Goal: Task Accomplishment & Management: Use online tool/utility

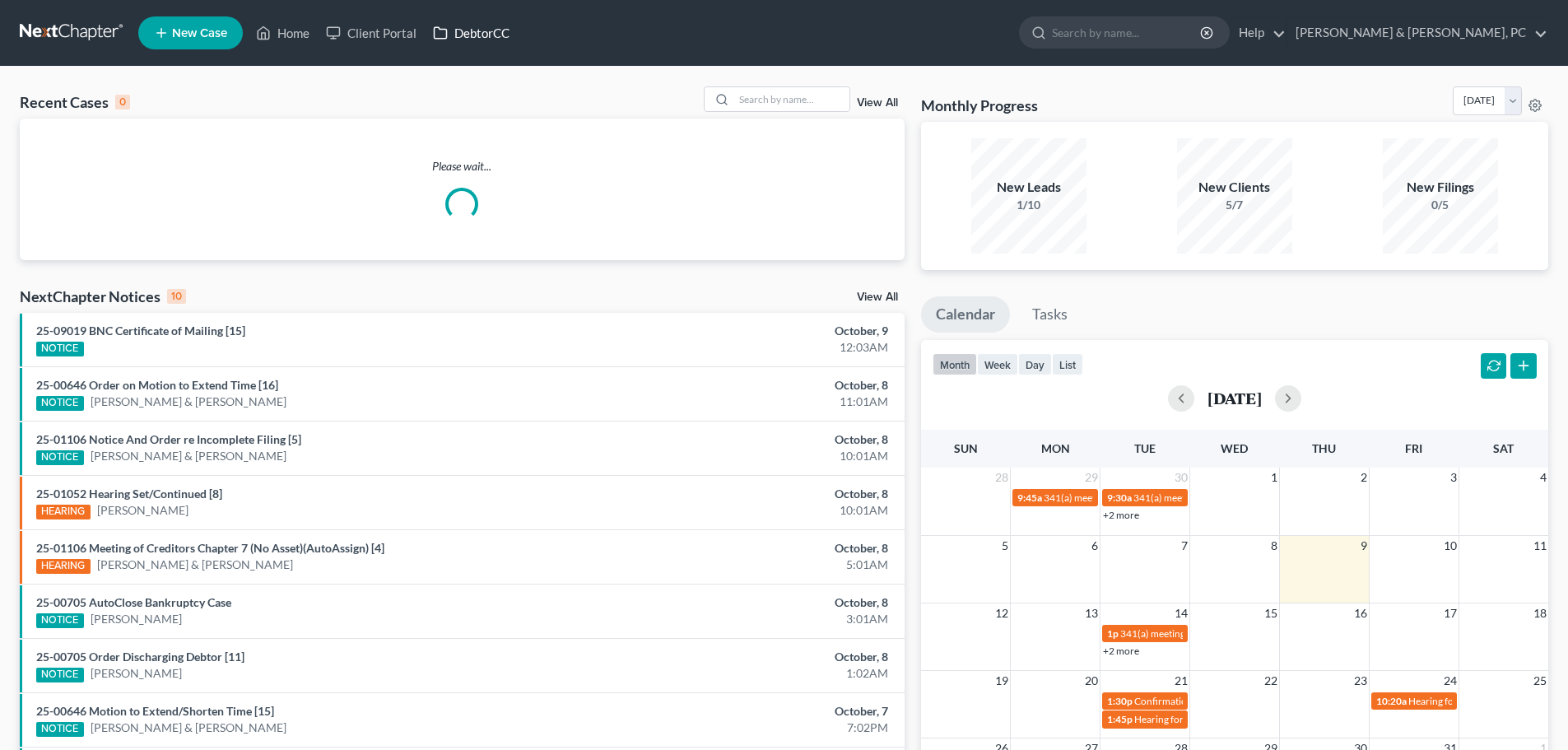
click at [472, 43] on link "DebtorCC" at bounding box center [472, 33] width 93 height 30
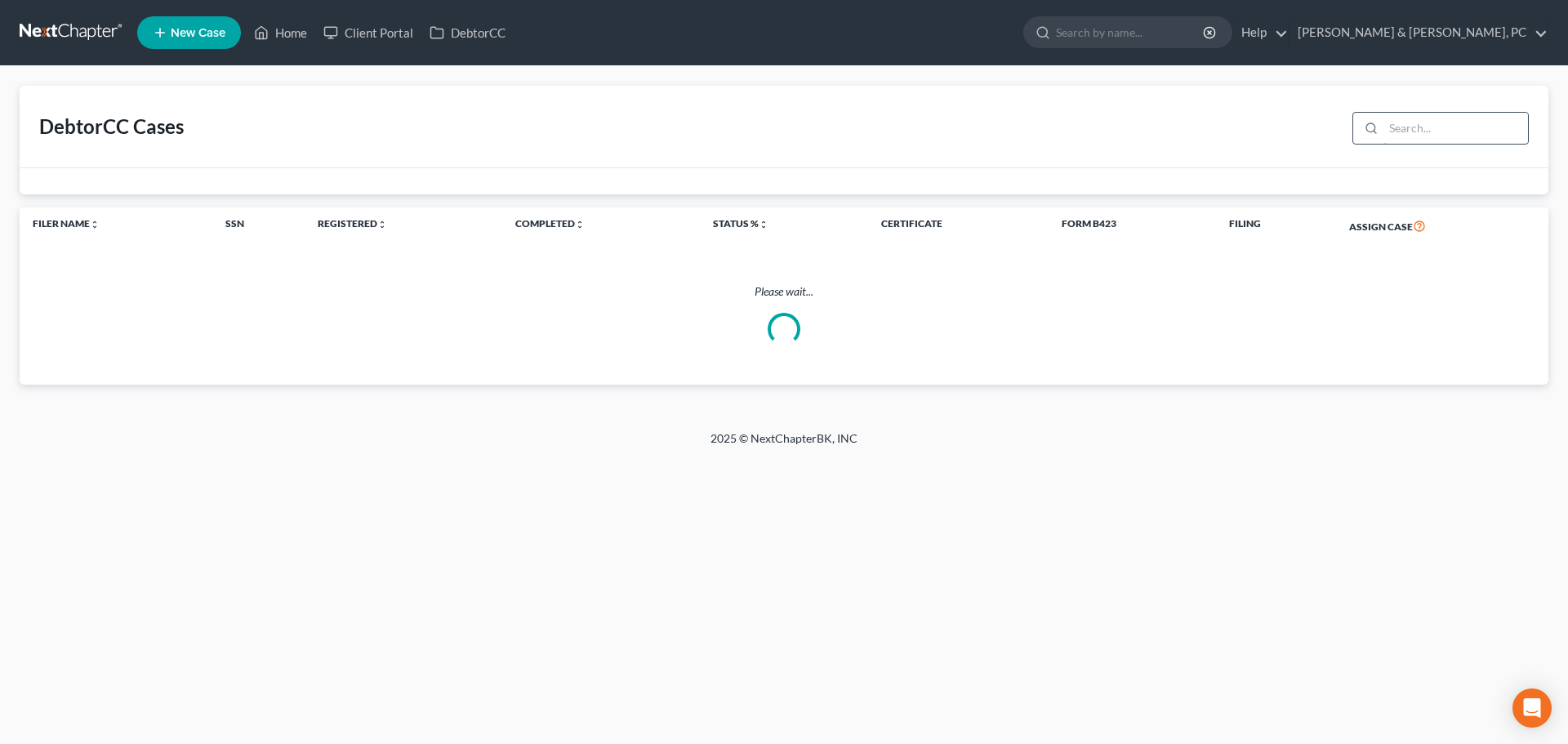
click at [1387, 122] on input "search" at bounding box center [1455, 128] width 145 height 31
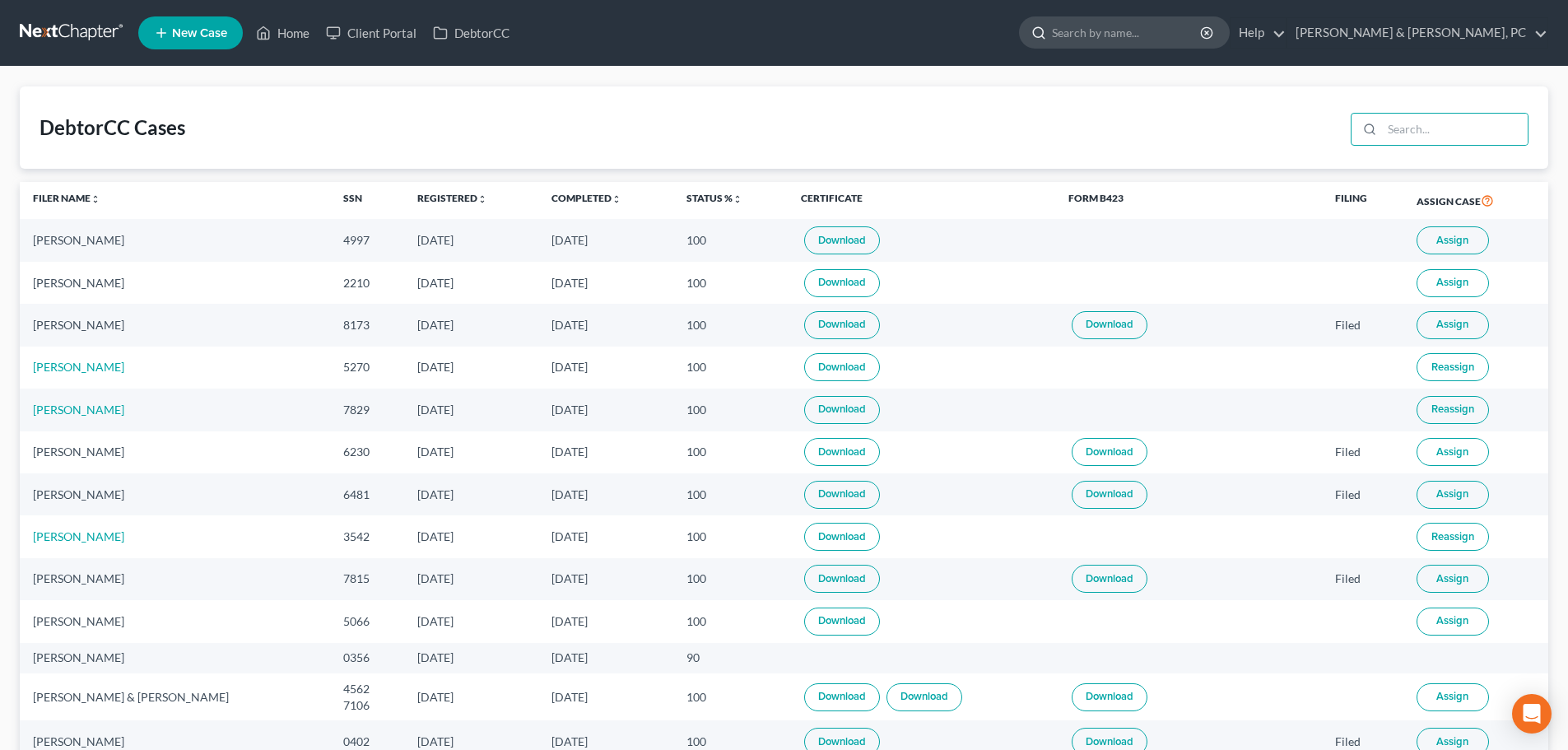
click at [1203, 35] on input "search" at bounding box center [1127, 32] width 150 height 31
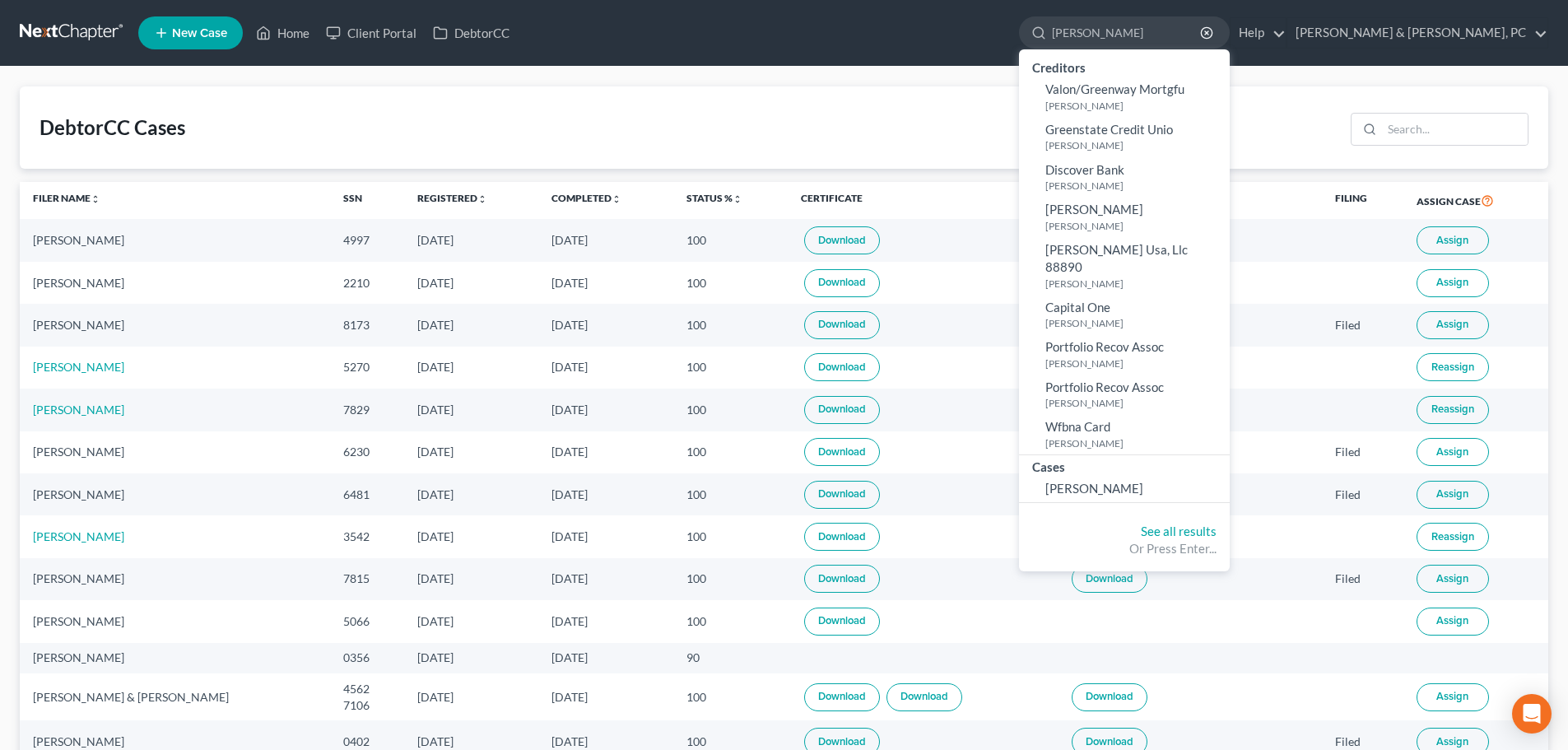
type input "[PERSON_NAME]"
click at [682, 87] on div "DebtorCC Cases" at bounding box center [784, 127] width 1529 height 83
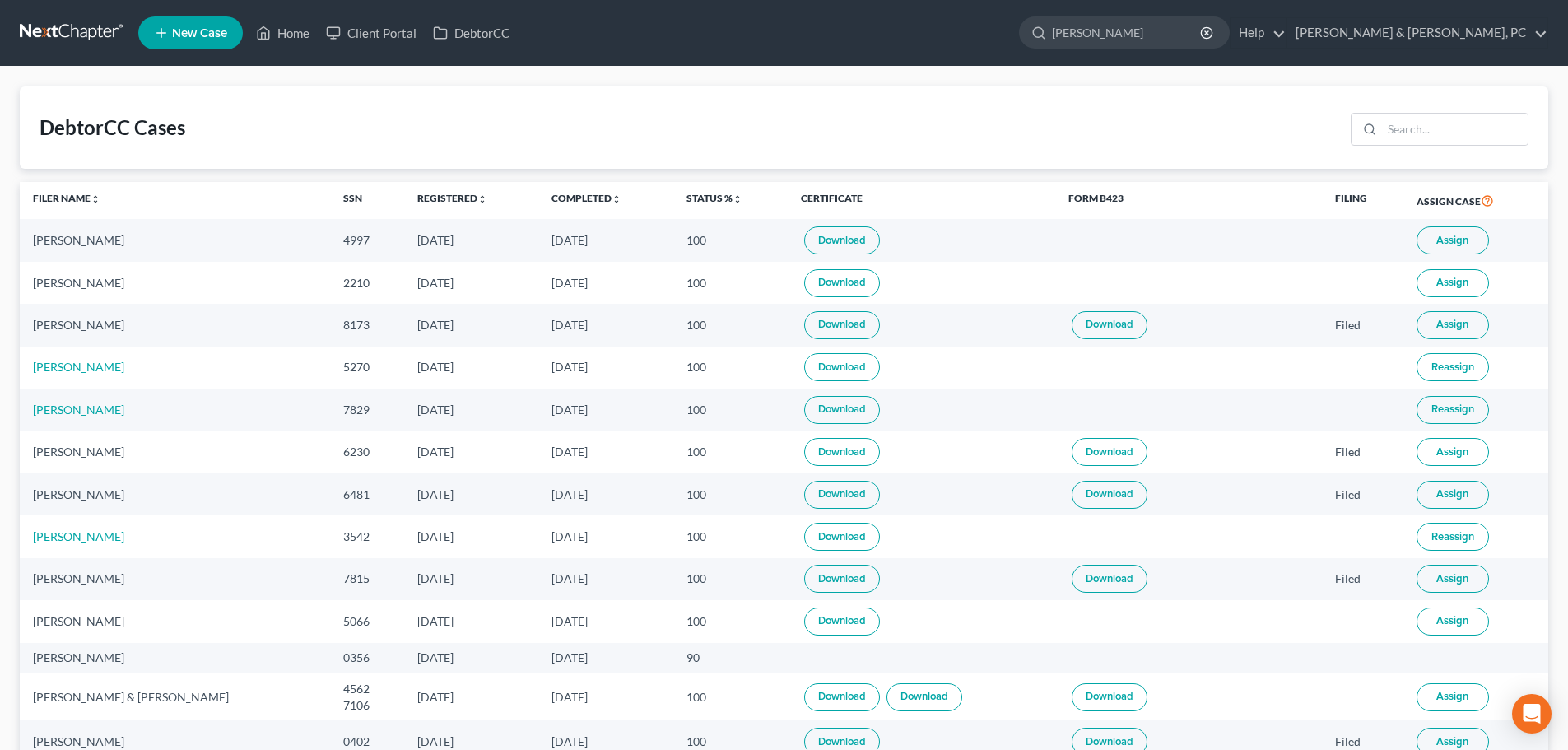
click at [84, 34] on link at bounding box center [72, 33] width 106 height 30
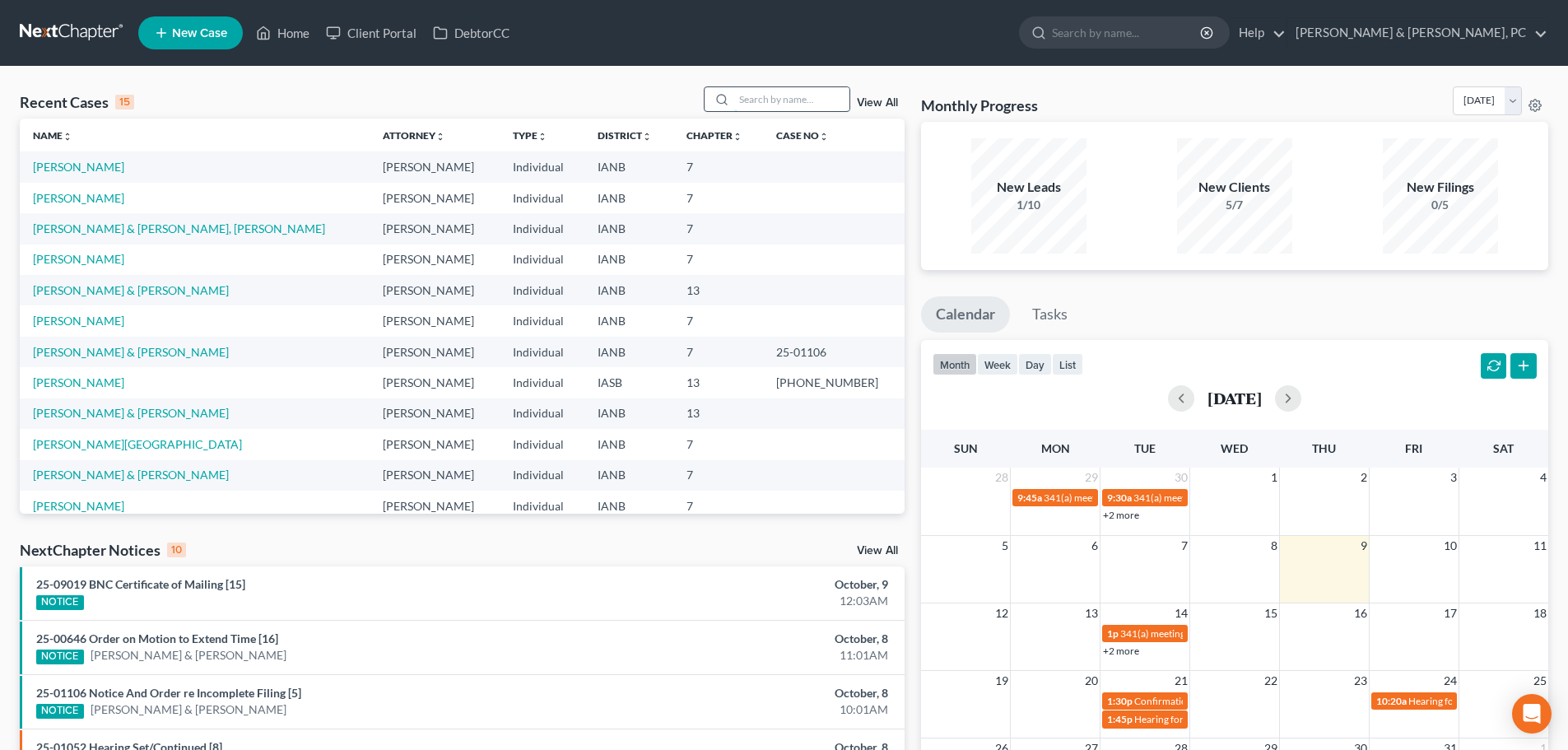
click at [815, 107] on input "search" at bounding box center [792, 99] width 115 height 24
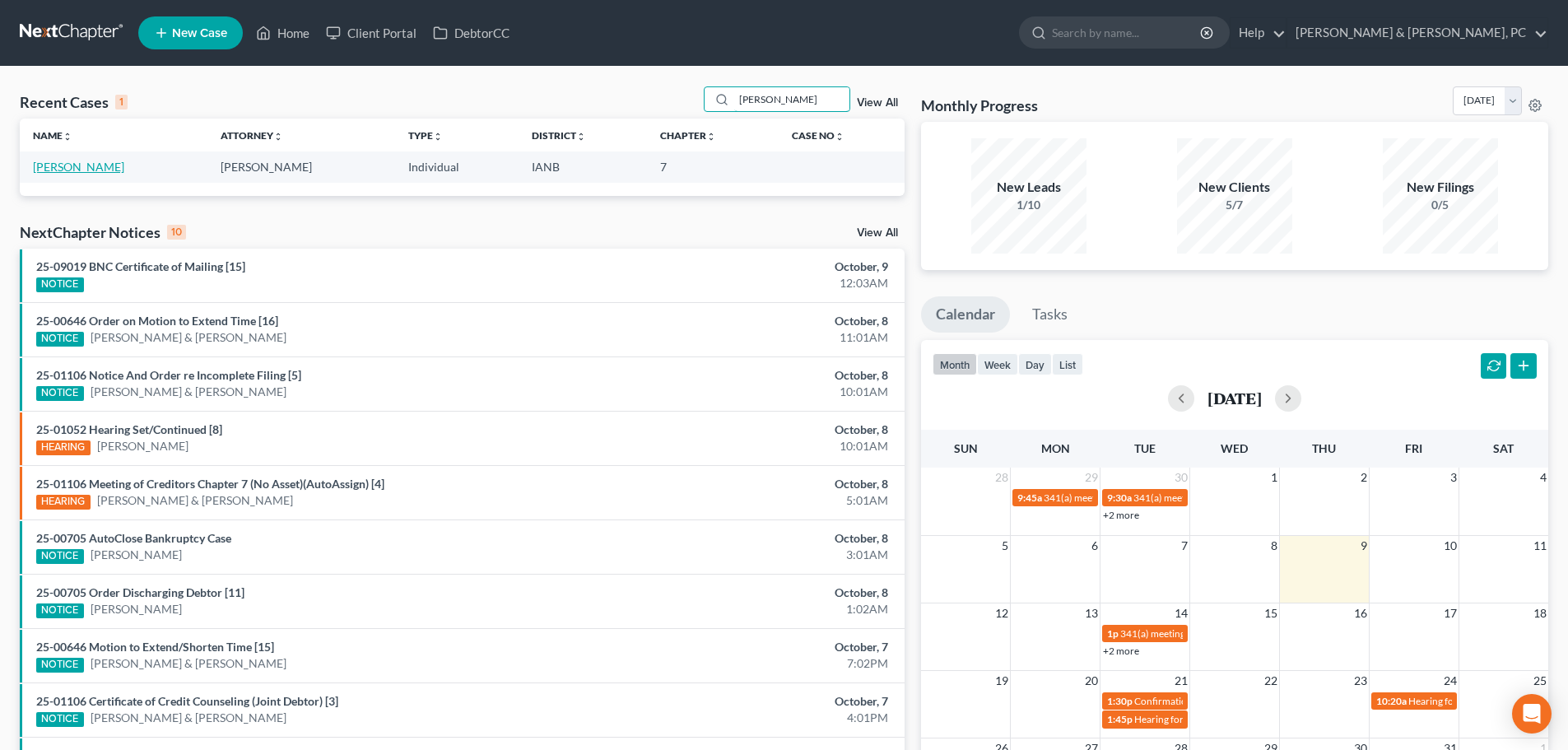
type input "[PERSON_NAME]"
click at [95, 171] on link "[PERSON_NAME]" at bounding box center [78, 166] width 91 height 14
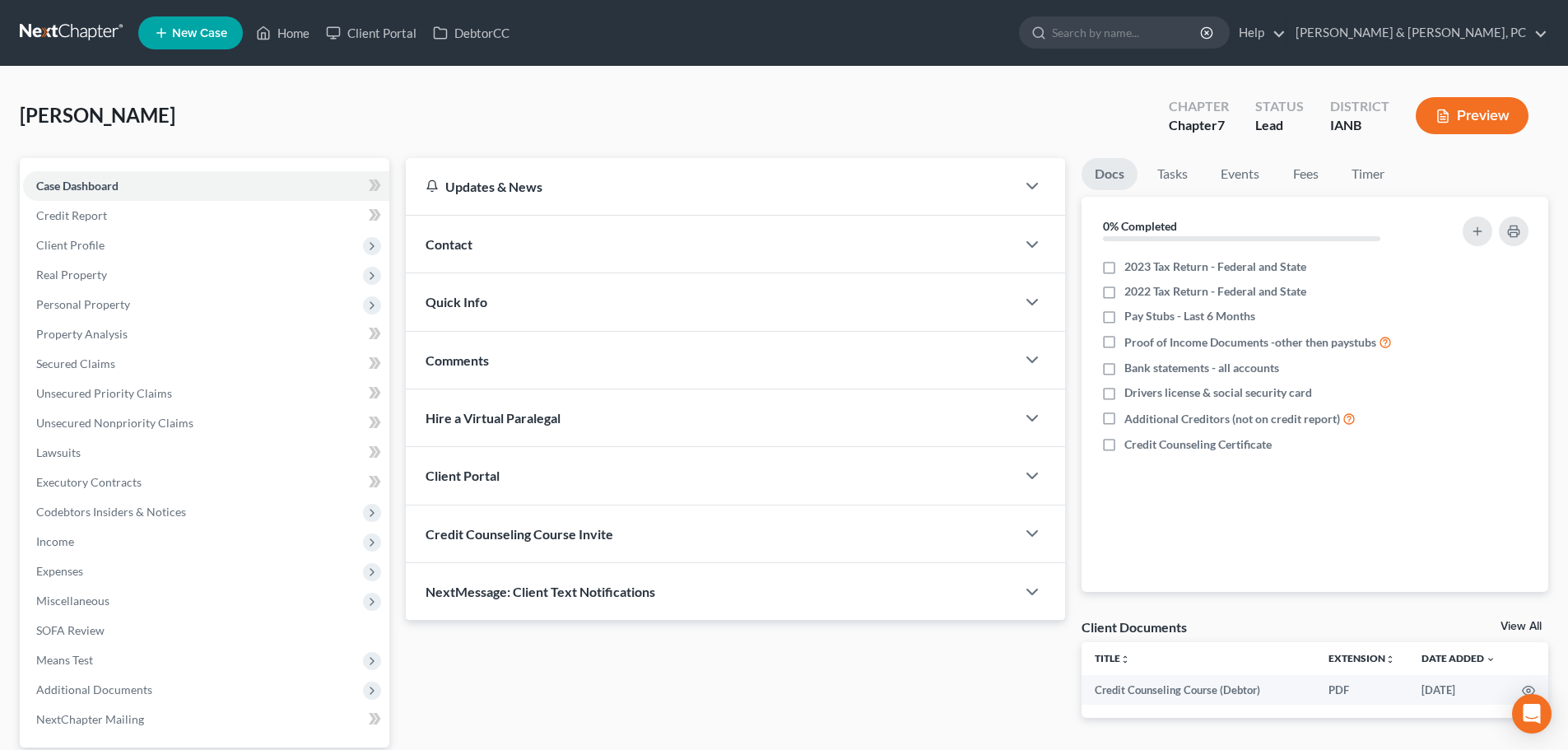
drag, startPoint x: 95, startPoint y: 171, endPoint x: 872, endPoint y: 96, distance: 780.6
click at [872, 96] on div "[PERSON_NAME] Upgraded Chapter Chapter 7 Status Lead District IANB Preview" at bounding box center [784, 122] width 1529 height 71
click at [163, 221] on link "Credit Report" at bounding box center [206, 215] width 367 height 30
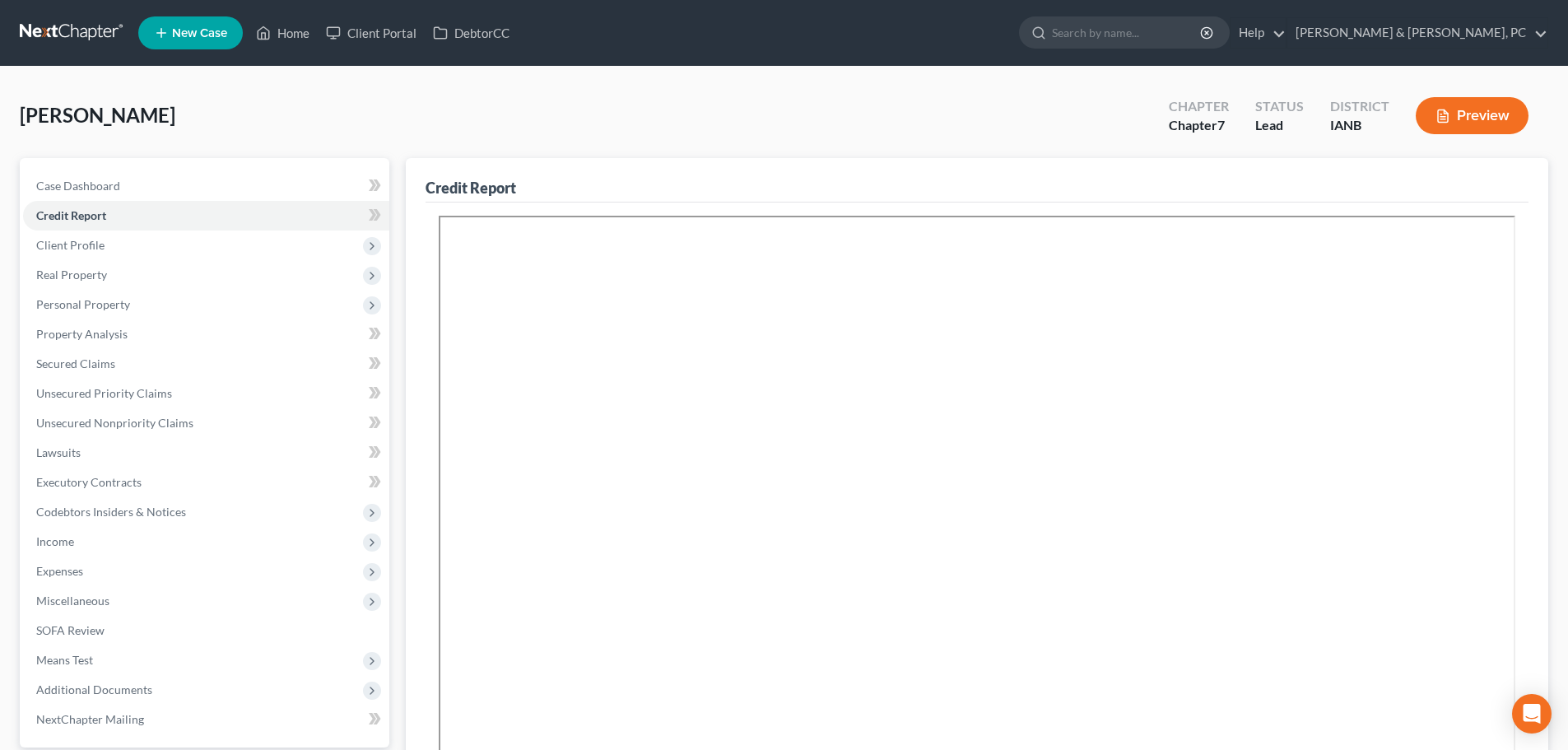
scroll to position [247, 0]
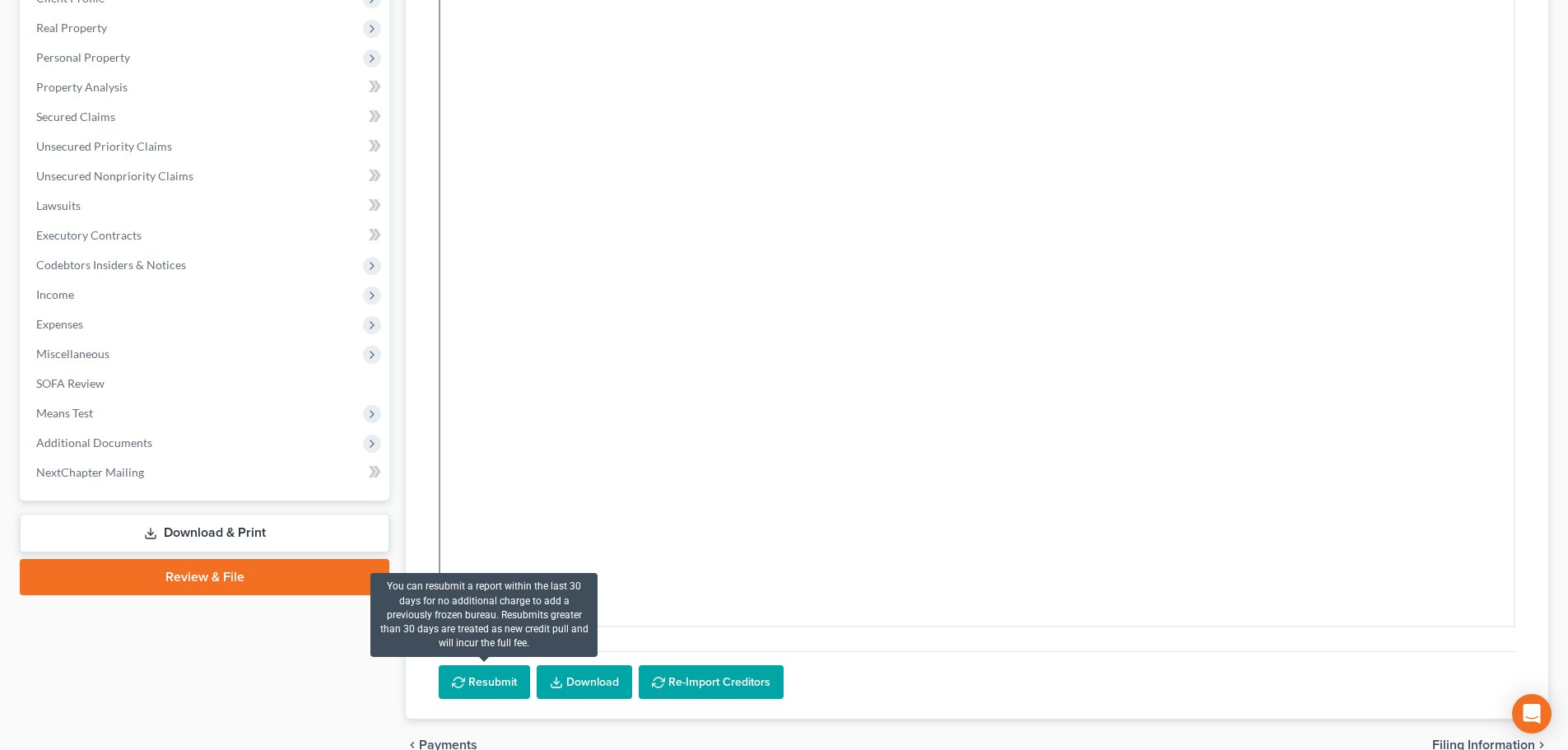
click at [508, 675] on button "Resubmit" at bounding box center [485, 682] width 91 height 34
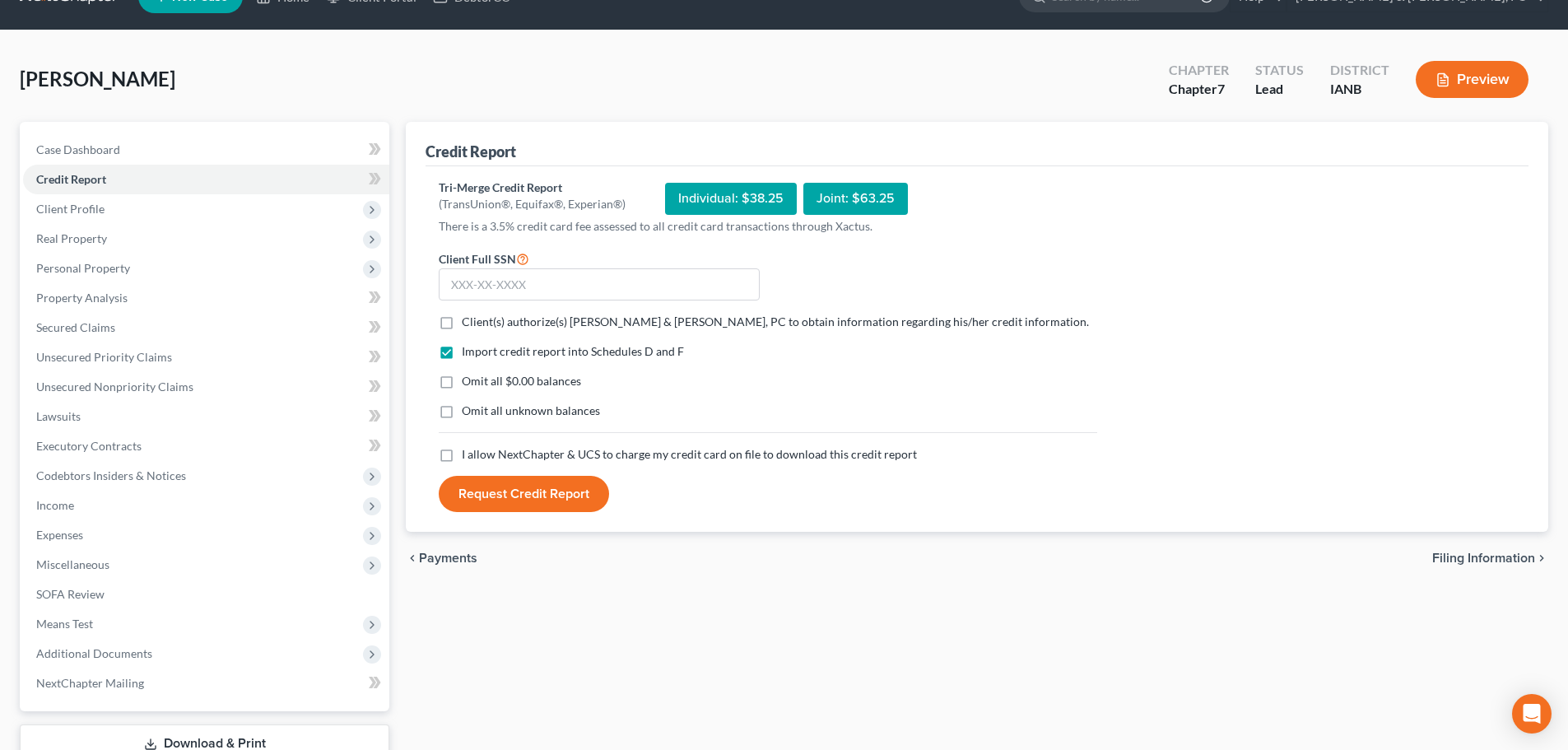
scroll to position [0, 0]
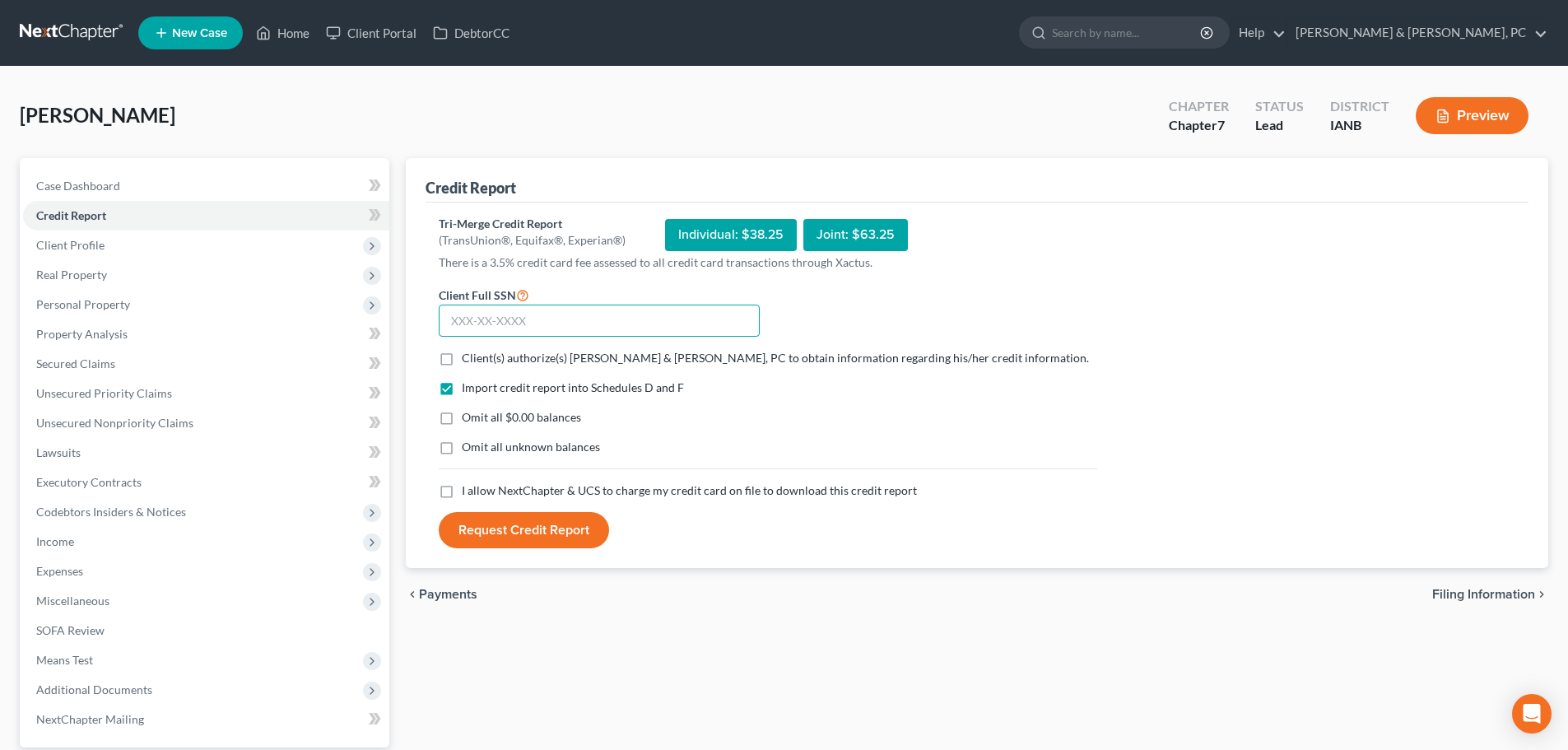
click at [551, 324] on input "text" at bounding box center [600, 320] width 321 height 32
paste input "478-98-1753"
type input "478-98-1753"
click at [466, 359] on span "Client(s) authorize(s) [PERSON_NAME] & [PERSON_NAME], PC to obtain information …" at bounding box center [776, 357] width 628 height 14
click at [469, 359] on input "Client(s) authorize(s) [PERSON_NAME] & [PERSON_NAME], PC to obtain information …" at bounding box center [474, 356] width 11 height 11
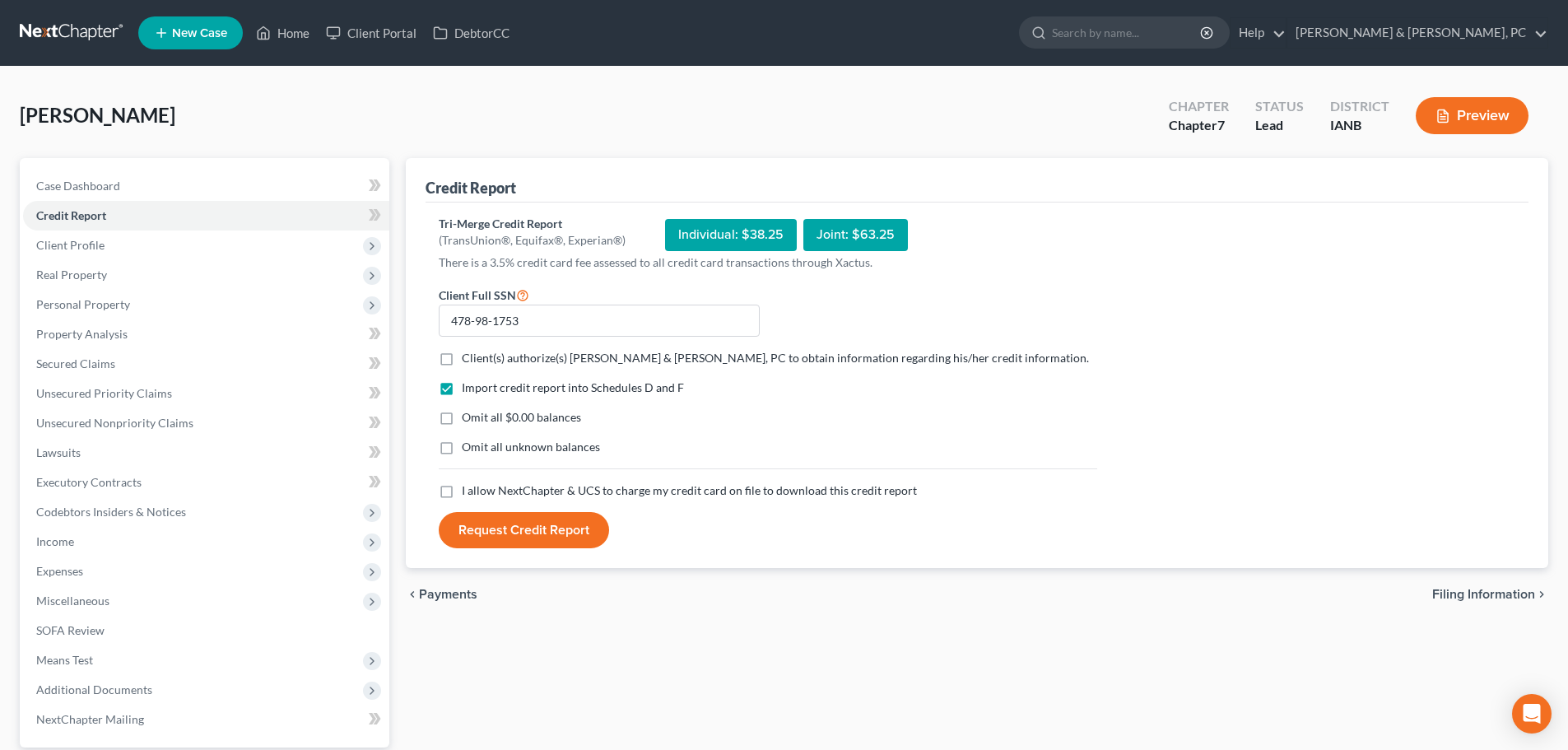
checkbox input "true"
click at [462, 420] on label "Omit all $0.00 balances" at bounding box center [522, 418] width 120 height 17
click at [469, 420] on input "Omit all $0.00 balances" at bounding box center [474, 415] width 11 height 11
checkbox input "true"
click at [462, 447] on label "Omit all unknown balances" at bounding box center [531, 447] width 138 height 17
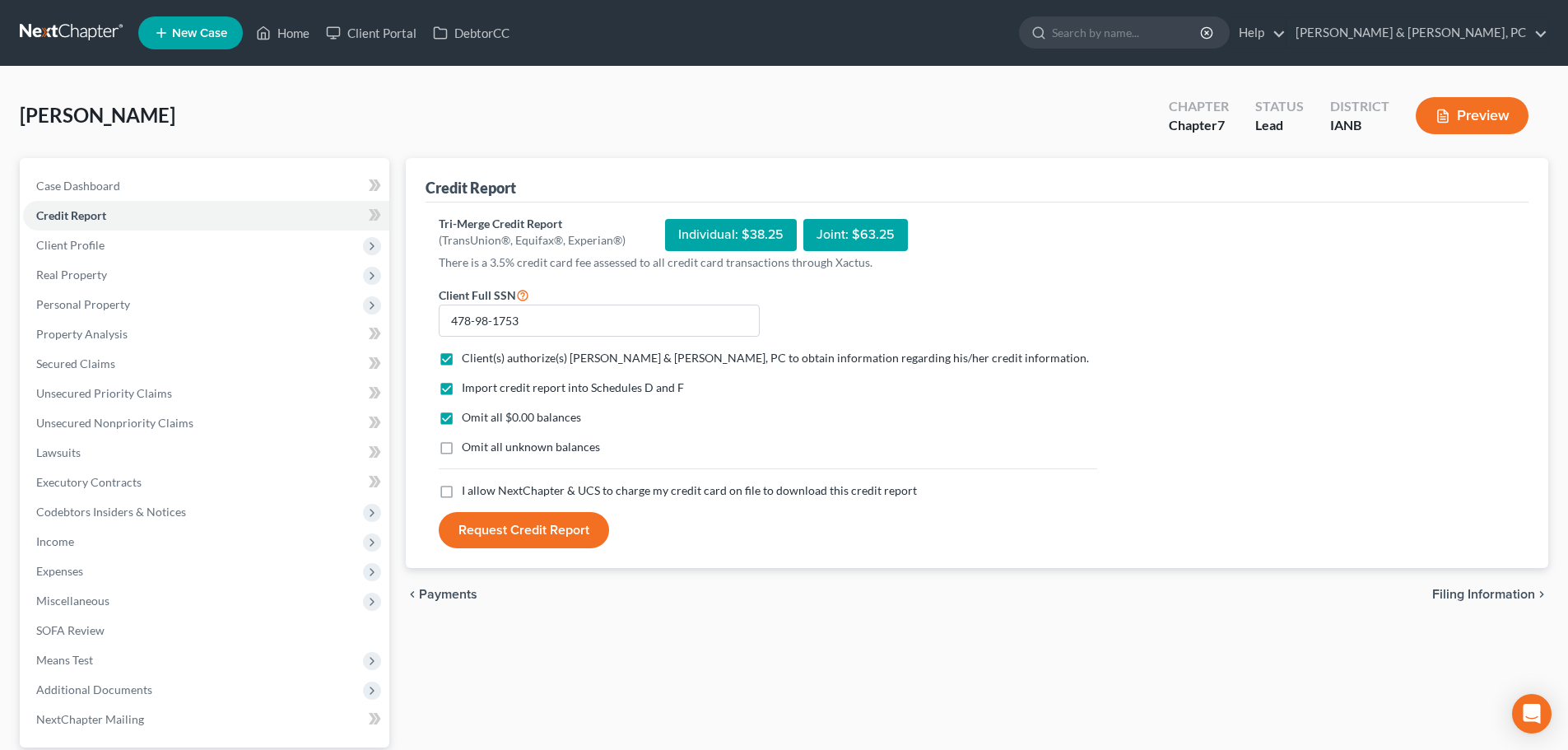
click at [469, 447] on input "Omit all unknown balances" at bounding box center [474, 445] width 11 height 11
checkbox input "true"
click at [462, 494] on label "I allow NextChapter & UCS to charge my credit card on file to download this cre…" at bounding box center [690, 491] width 455 height 17
click at [469, 493] on input "I allow NextChapter & UCS to charge my credit card on file to download this cre…" at bounding box center [474, 488] width 11 height 11
checkbox input "true"
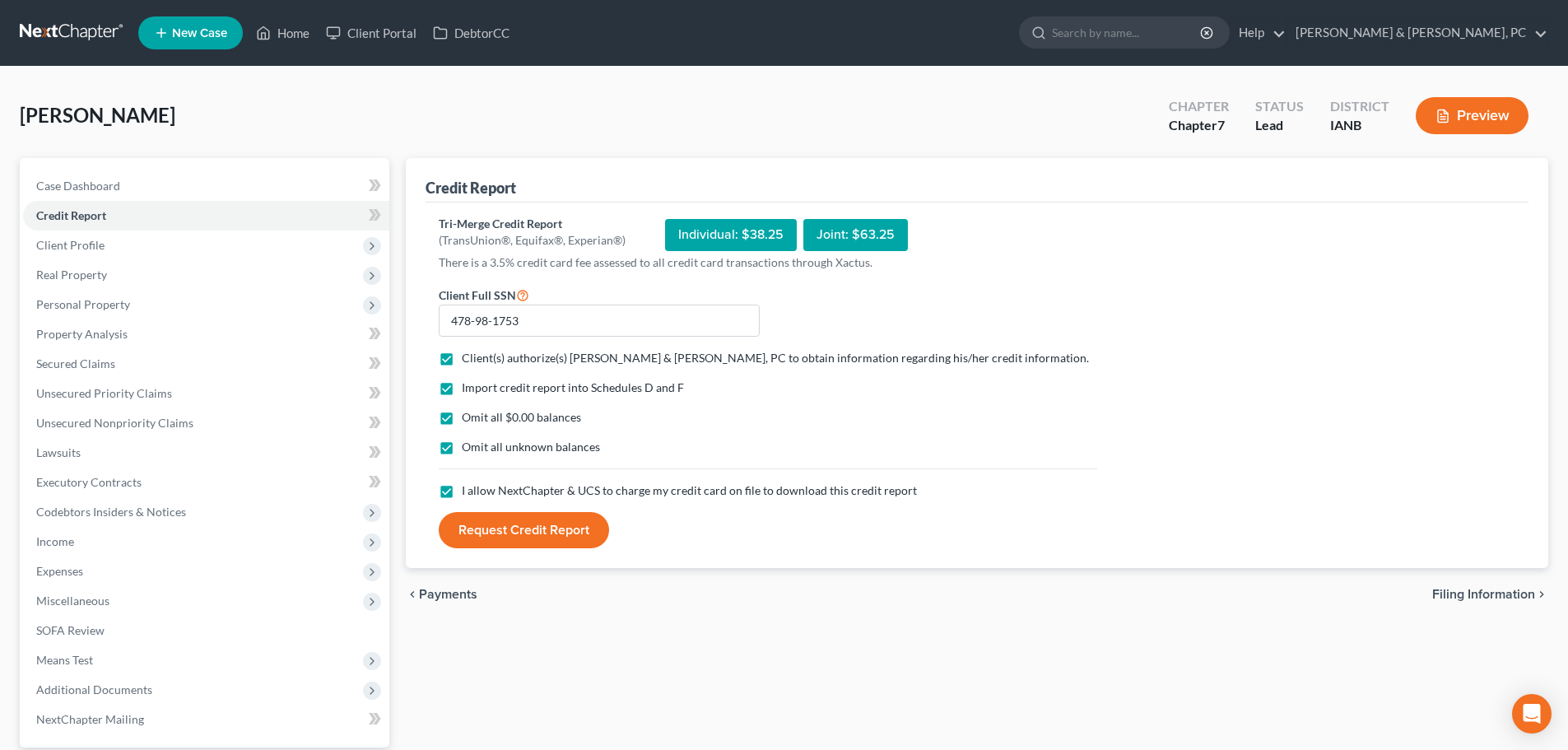
click at [513, 537] on button "Request Credit Report" at bounding box center [525, 530] width 171 height 36
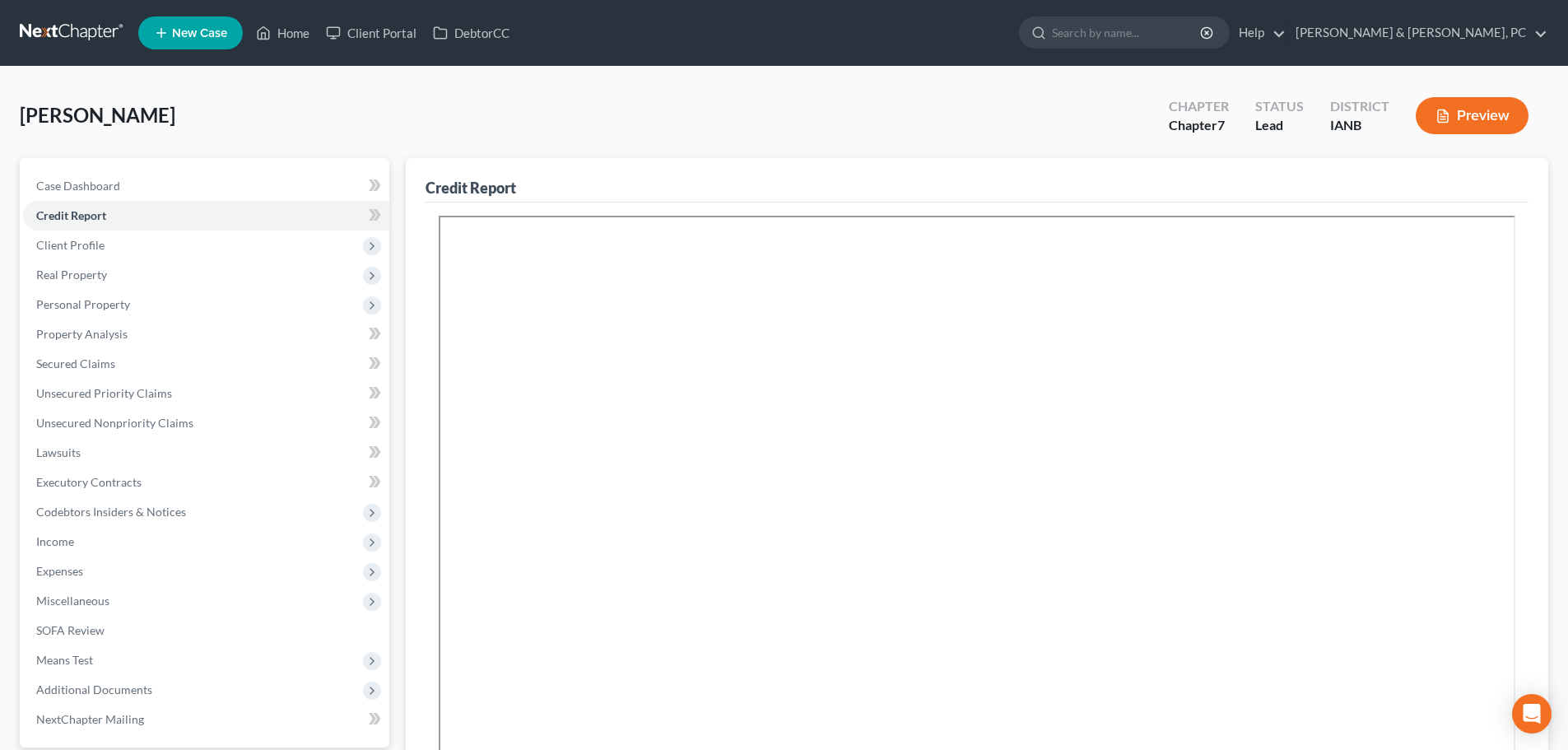
click at [1047, 118] on div "[PERSON_NAME] Upgraded Chapter Chapter 7 Status Lead District IANB Preview" at bounding box center [784, 122] width 1529 height 71
